Goal: Transaction & Acquisition: Purchase product/service

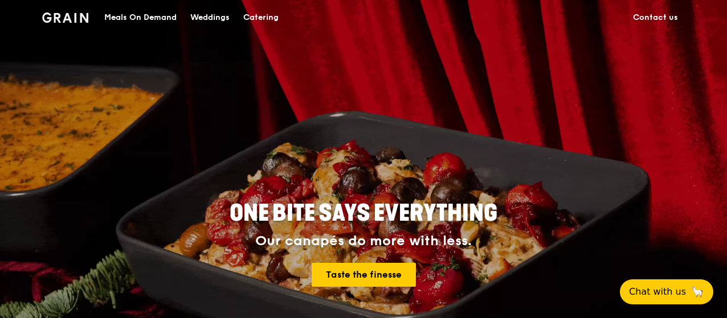
click at [131, 17] on div "Meals On Demand" at bounding box center [140, 18] width 72 height 34
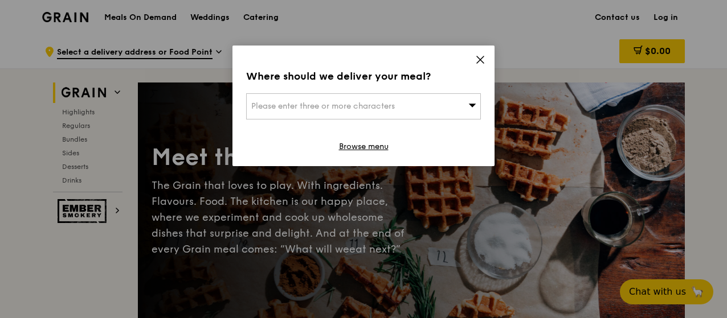
click at [479, 58] on icon at bounding box center [480, 60] width 10 height 10
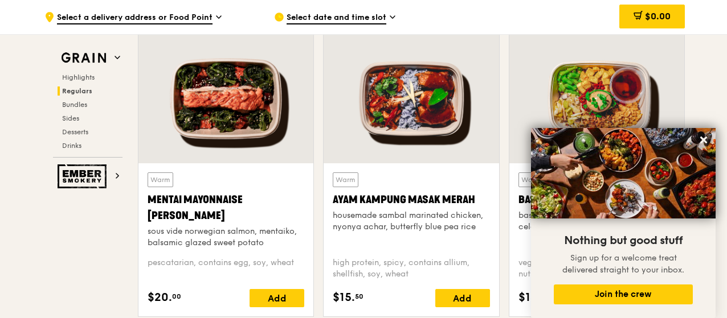
scroll to position [1025, 0]
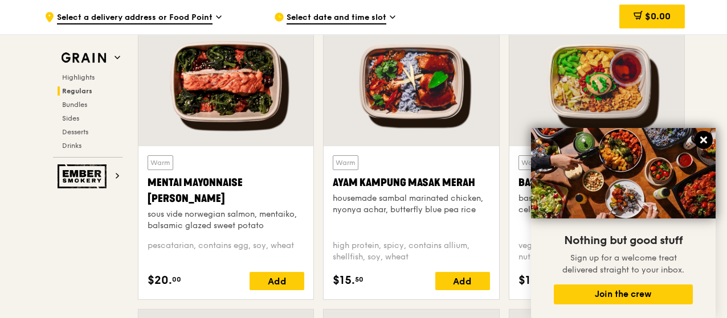
click at [700, 140] on icon at bounding box center [703, 140] width 10 height 10
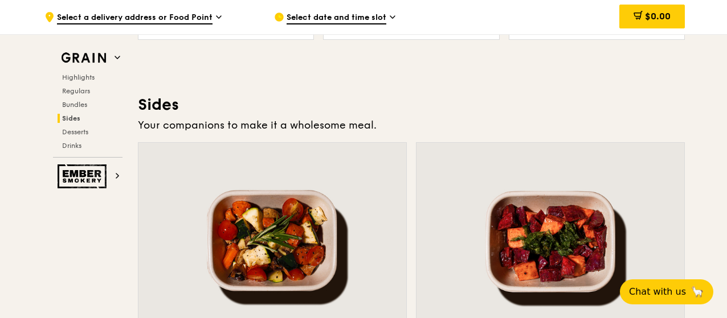
scroll to position [2563, 0]
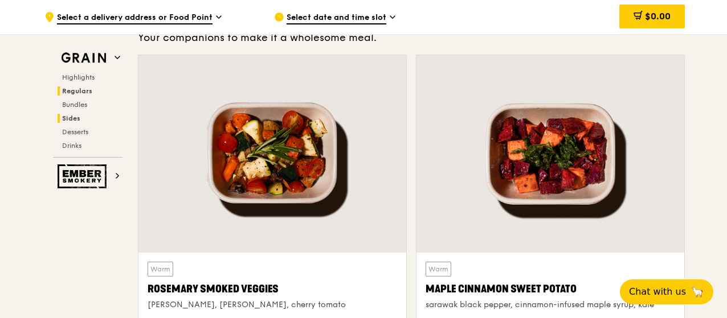
click at [68, 89] on span "Regulars" at bounding box center [77, 91] width 30 height 8
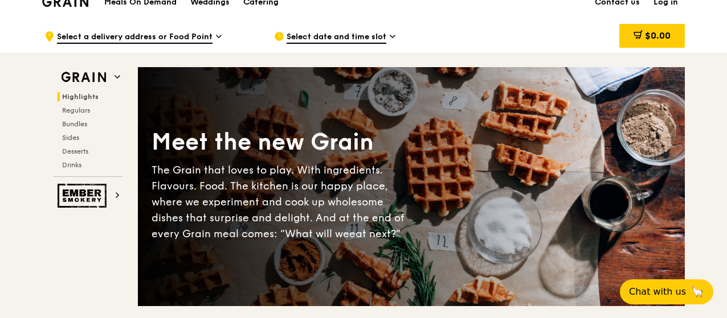
scroll to position [0, 0]
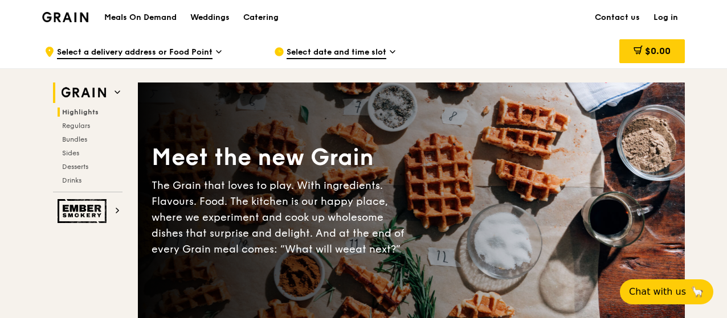
click at [95, 87] on img at bounding box center [84, 93] width 52 height 21
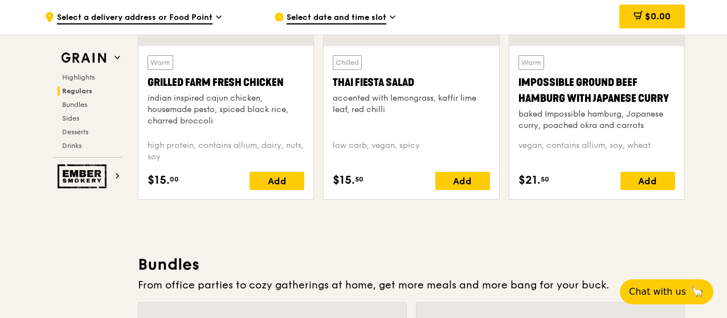
scroll to position [1461, 0]
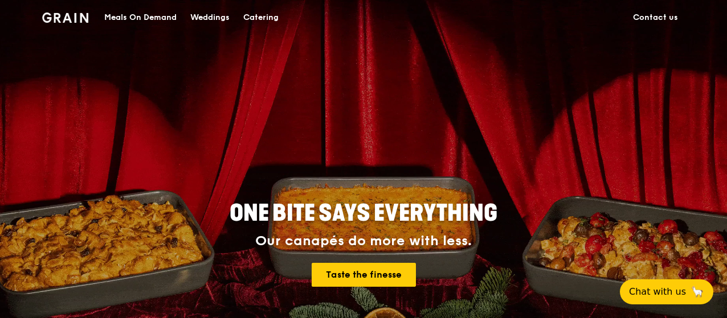
click at [62, 16] on img at bounding box center [65, 18] width 46 height 10
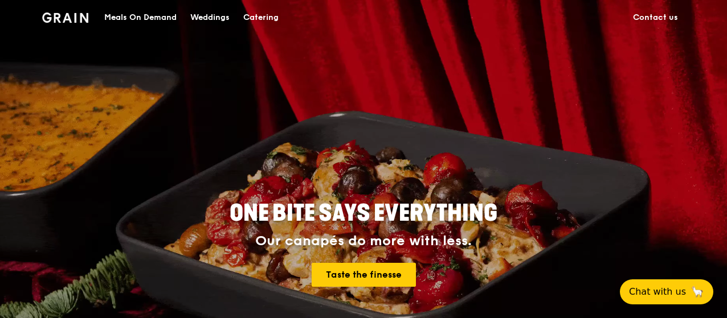
click at [155, 19] on div "Meals On Demand" at bounding box center [140, 18] width 72 height 34
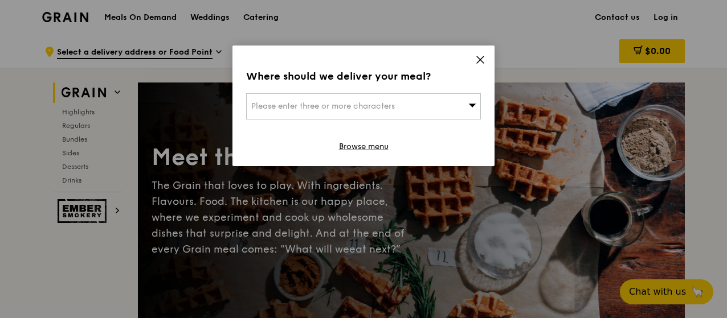
click at [480, 58] on icon at bounding box center [480, 60] width 10 height 10
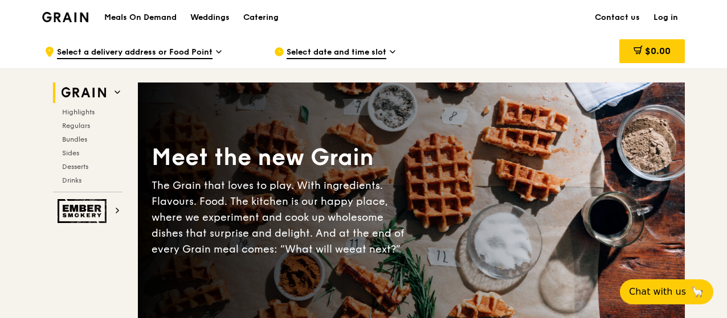
click at [145, 54] on span "Select a delivery address or Food Point" at bounding box center [135, 53] width 156 height 13
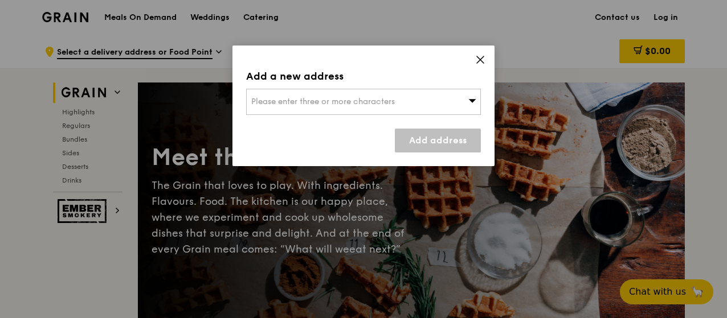
click at [480, 58] on icon at bounding box center [480, 60] width 10 height 10
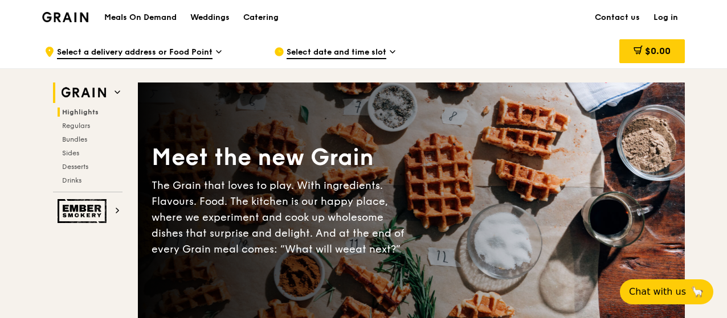
click at [82, 113] on span "Highlights" at bounding box center [80, 112] width 36 height 8
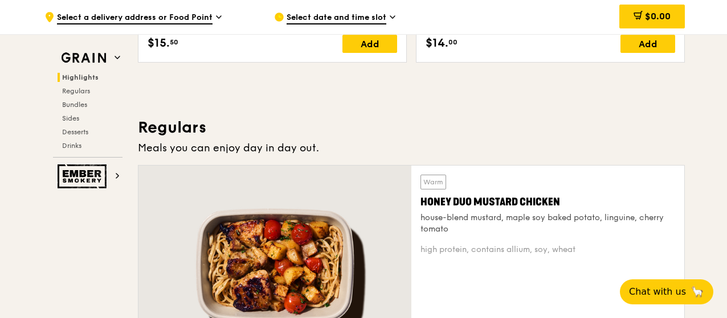
scroll to position [664, 0]
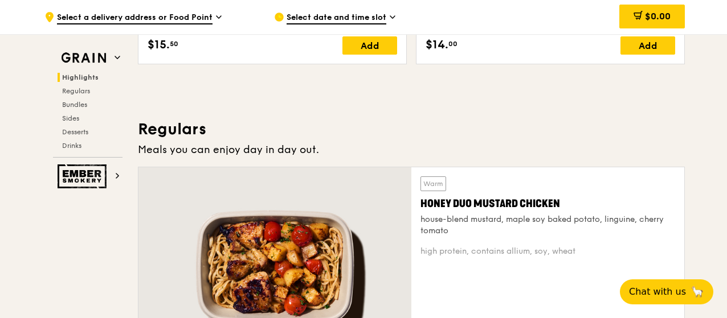
click at [179, 130] on h3 "Regulars" at bounding box center [411, 129] width 547 height 21
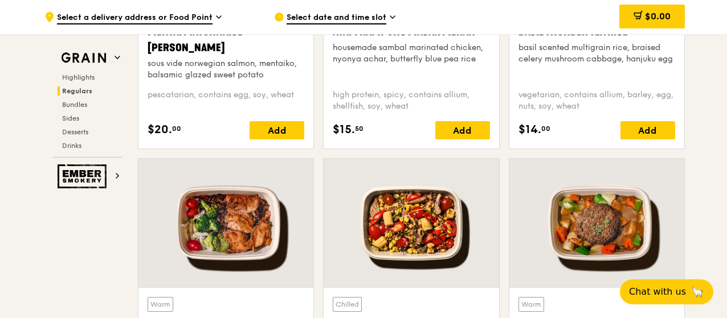
scroll to position [948, 0]
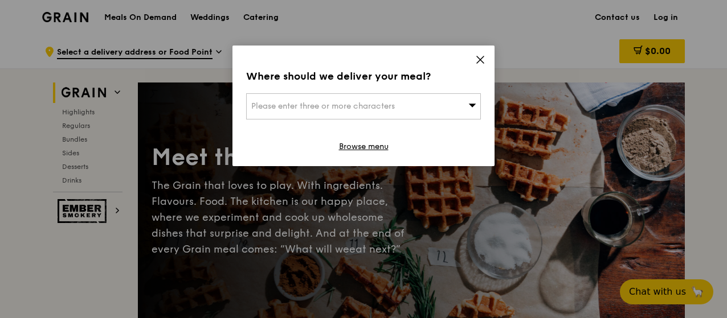
click at [481, 58] on icon at bounding box center [480, 60] width 10 height 10
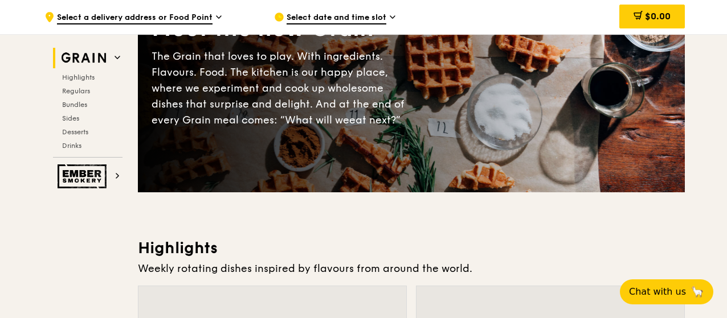
scroll to position [57, 0]
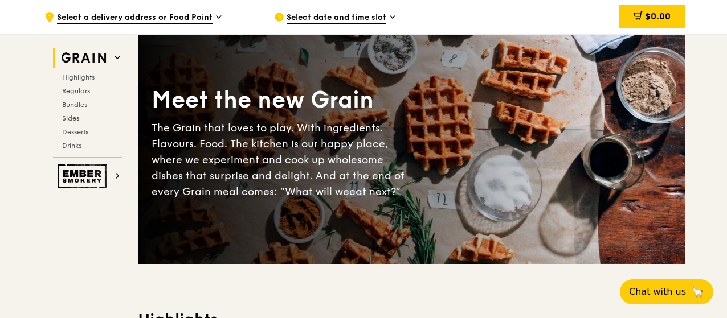
click at [297, 111] on div "Meet the new Grain" at bounding box center [282, 100] width 260 height 31
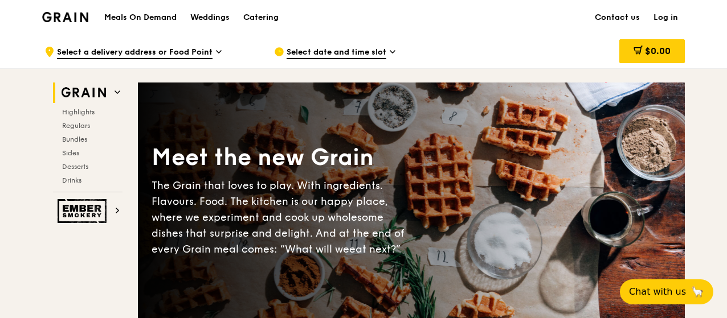
scroll to position [171, 0]
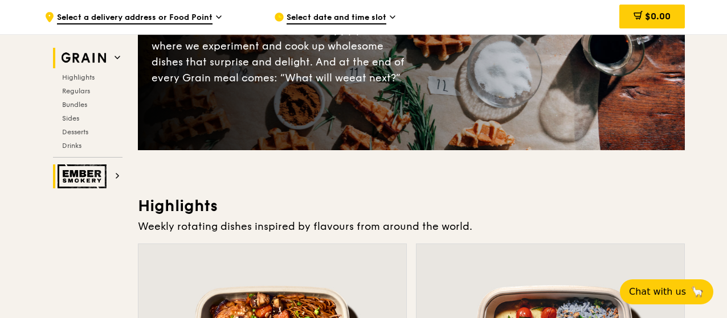
click at [90, 173] on img at bounding box center [84, 177] width 52 height 24
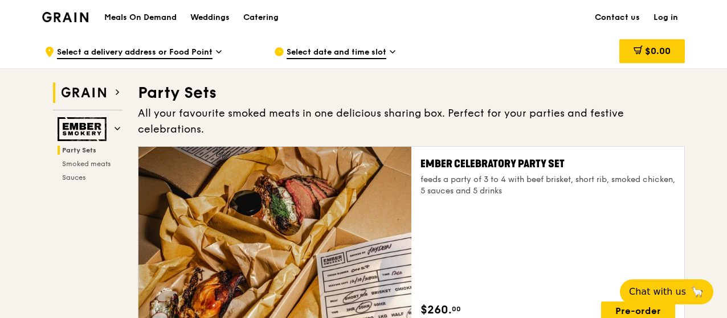
click at [93, 95] on img at bounding box center [84, 93] width 52 height 21
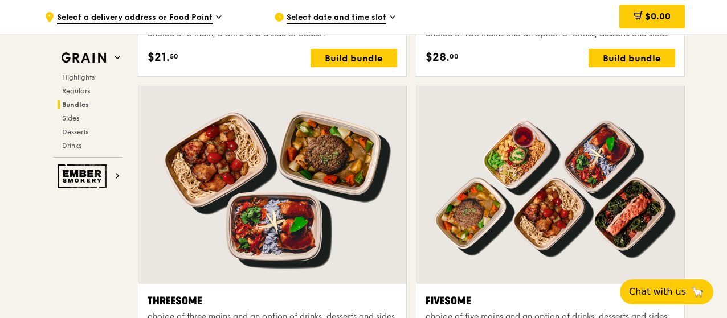
scroll to position [1917, 0]
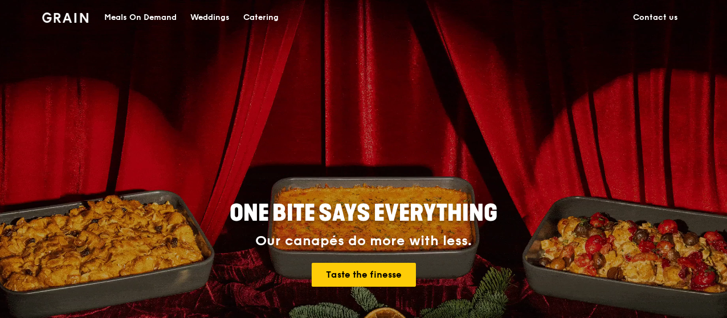
click at [63, 19] on img at bounding box center [65, 18] width 46 height 10
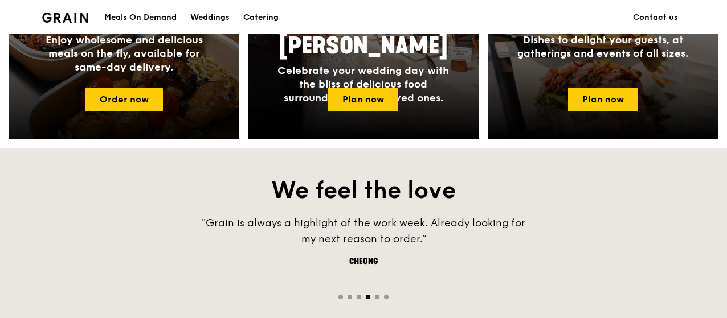
scroll to position [456, 0]
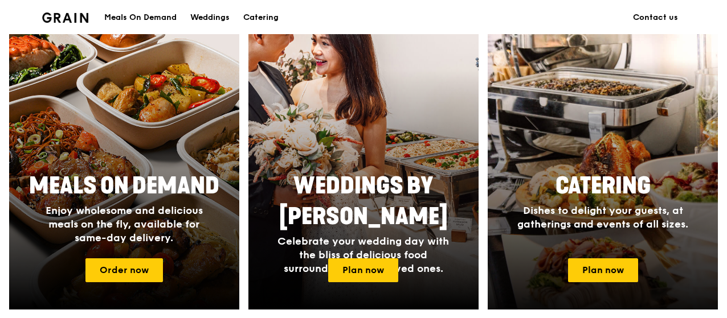
click at [625, 178] on span "Catering" at bounding box center [602, 186] width 95 height 27
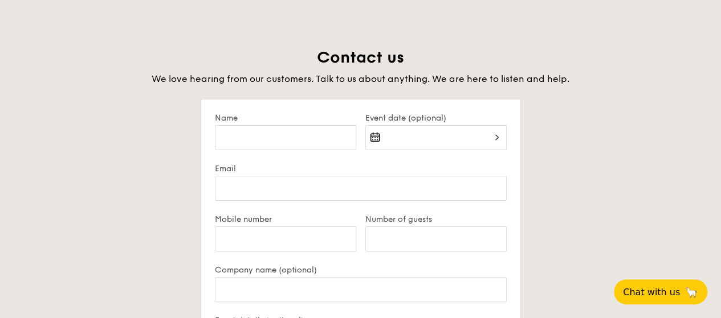
scroll to position [1994, 0]
